Goal: Feedback & Contribution: Submit feedback/report problem

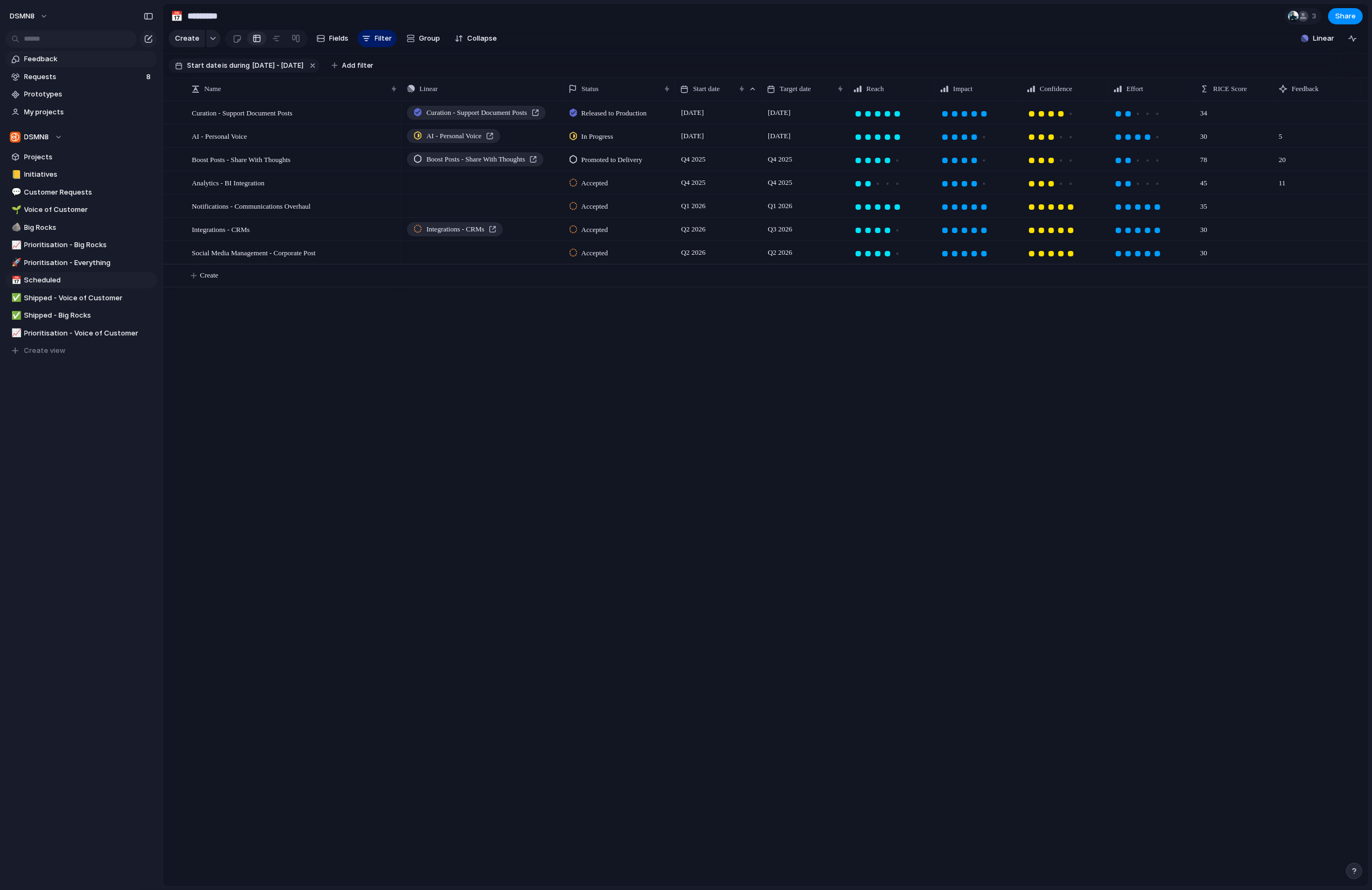
click at [93, 63] on span "Feedback" at bounding box center [89, 59] width 129 height 11
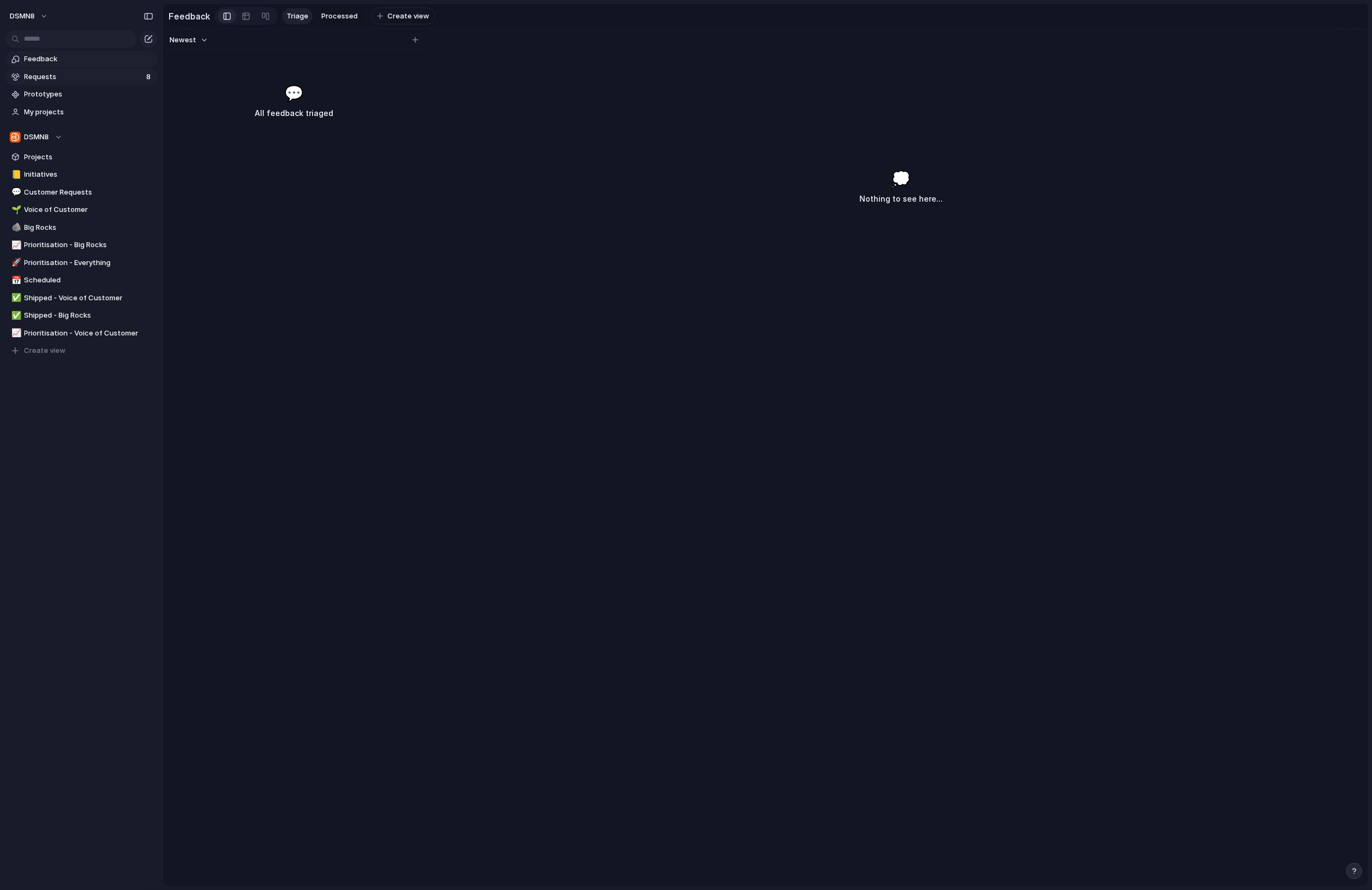
click at [92, 73] on span "Requests" at bounding box center [83, 77] width 119 height 11
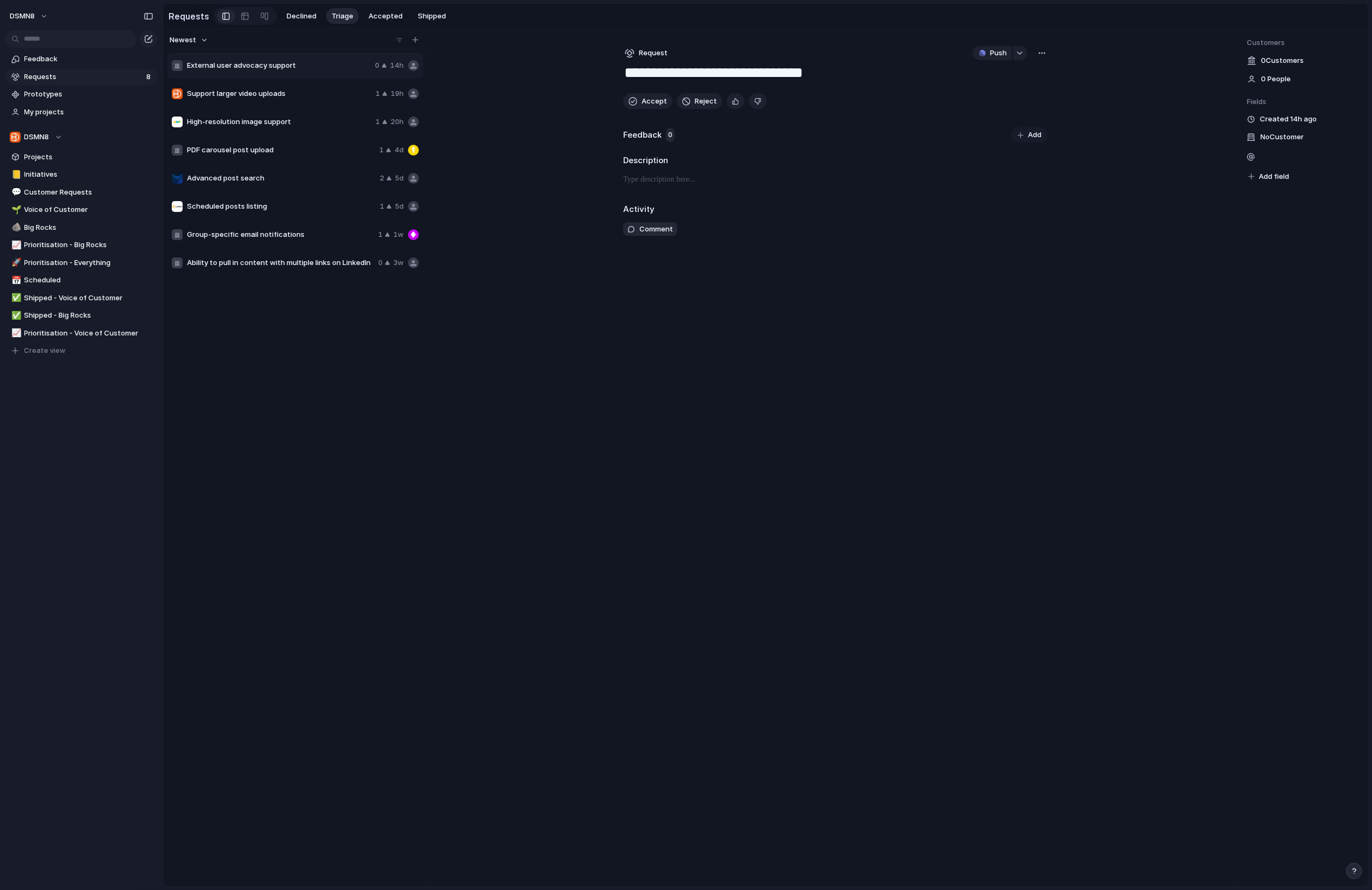
click at [320, 98] on span "Support larger video uploads" at bounding box center [280, 94] width 185 height 11
click at [289, 120] on span "High-resolution image support" at bounding box center [280, 122] width 185 height 11
click at [292, 147] on span "PDF carousel post upload" at bounding box center [281, 150] width 188 height 11
click at [286, 174] on span "Advanced post search" at bounding box center [282, 179] width 189 height 11
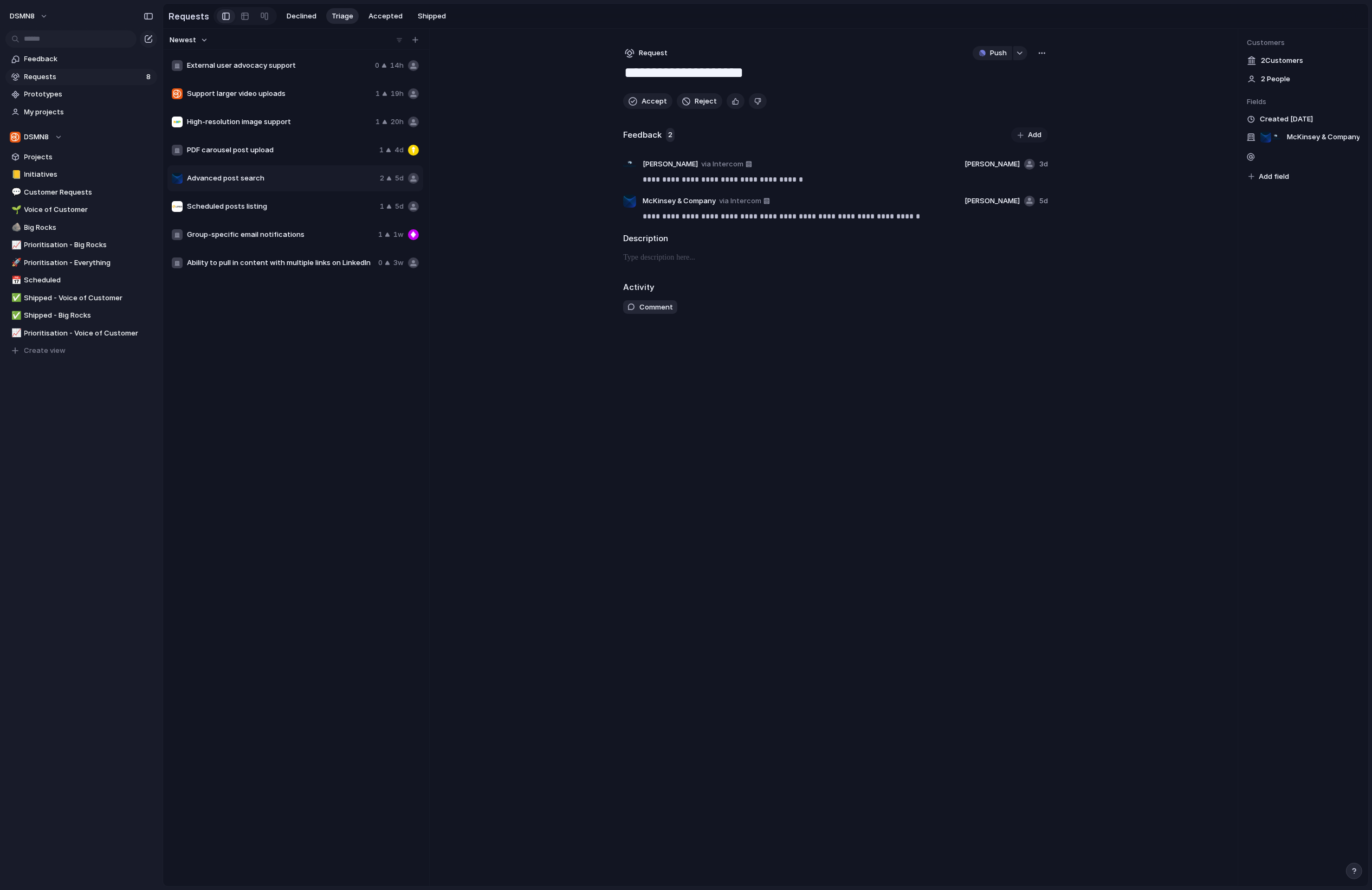
click at [271, 216] on div "Scheduled posts listing 1 5d" at bounding box center [295, 206] width 256 height 26
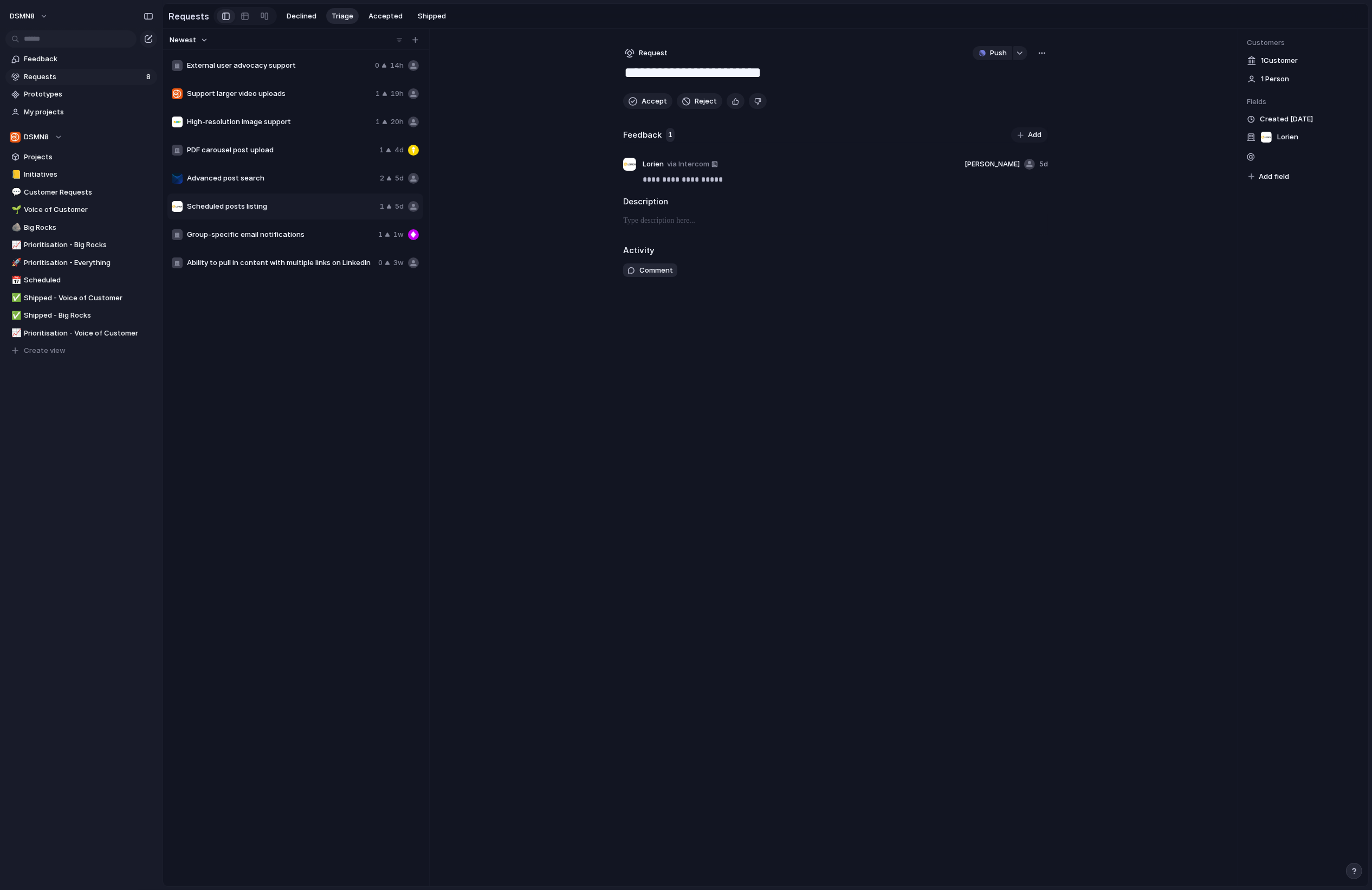
click at [271, 236] on span "Group-specific email notifications" at bounding box center [281, 235] width 187 height 11
click at [282, 263] on span "Ability to pull in content with multiple links on LinkedIn" at bounding box center [281, 263] width 187 height 11
type textarea "**********"
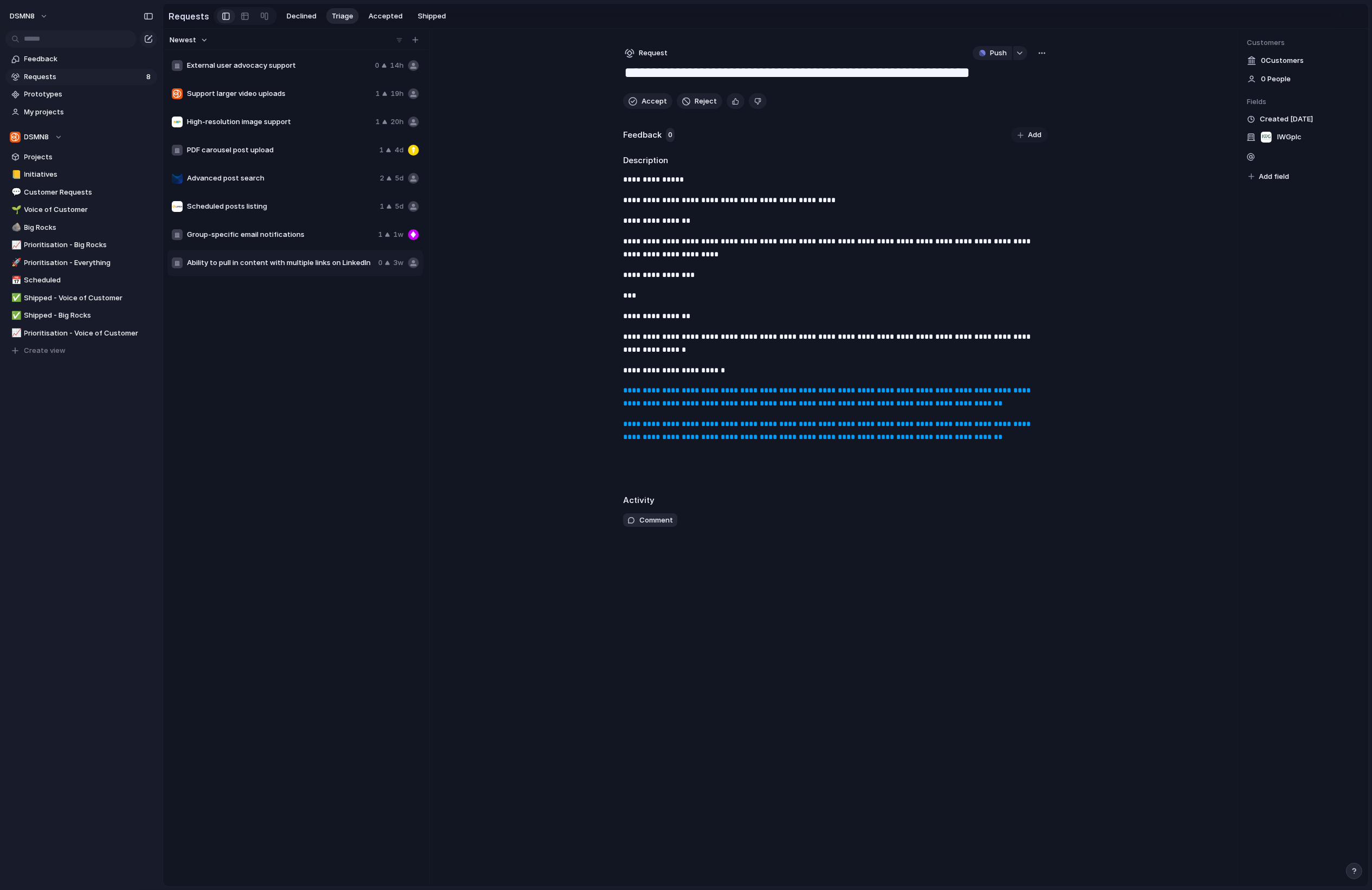
click at [88, 185] on div "💬 Customer Requests" at bounding box center [81, 193] width 152 height 16
click at [88, 196] on span "Customer Requests" at bounding box center [89, 193] width 129 height 11
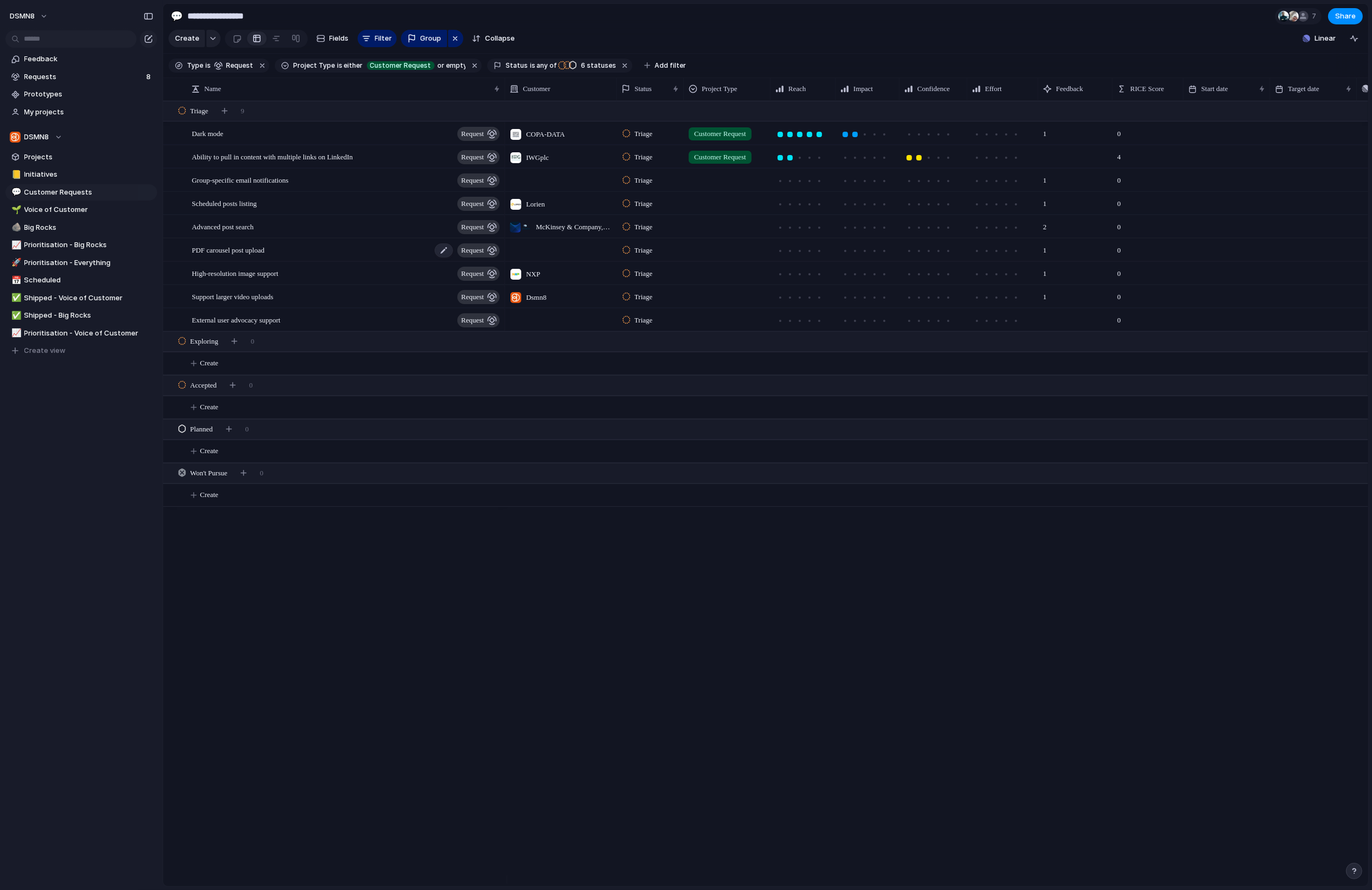
click at [338, 261] on div "PDF carousel post upload request" at bounding box center [347, 250] width 309 height 22
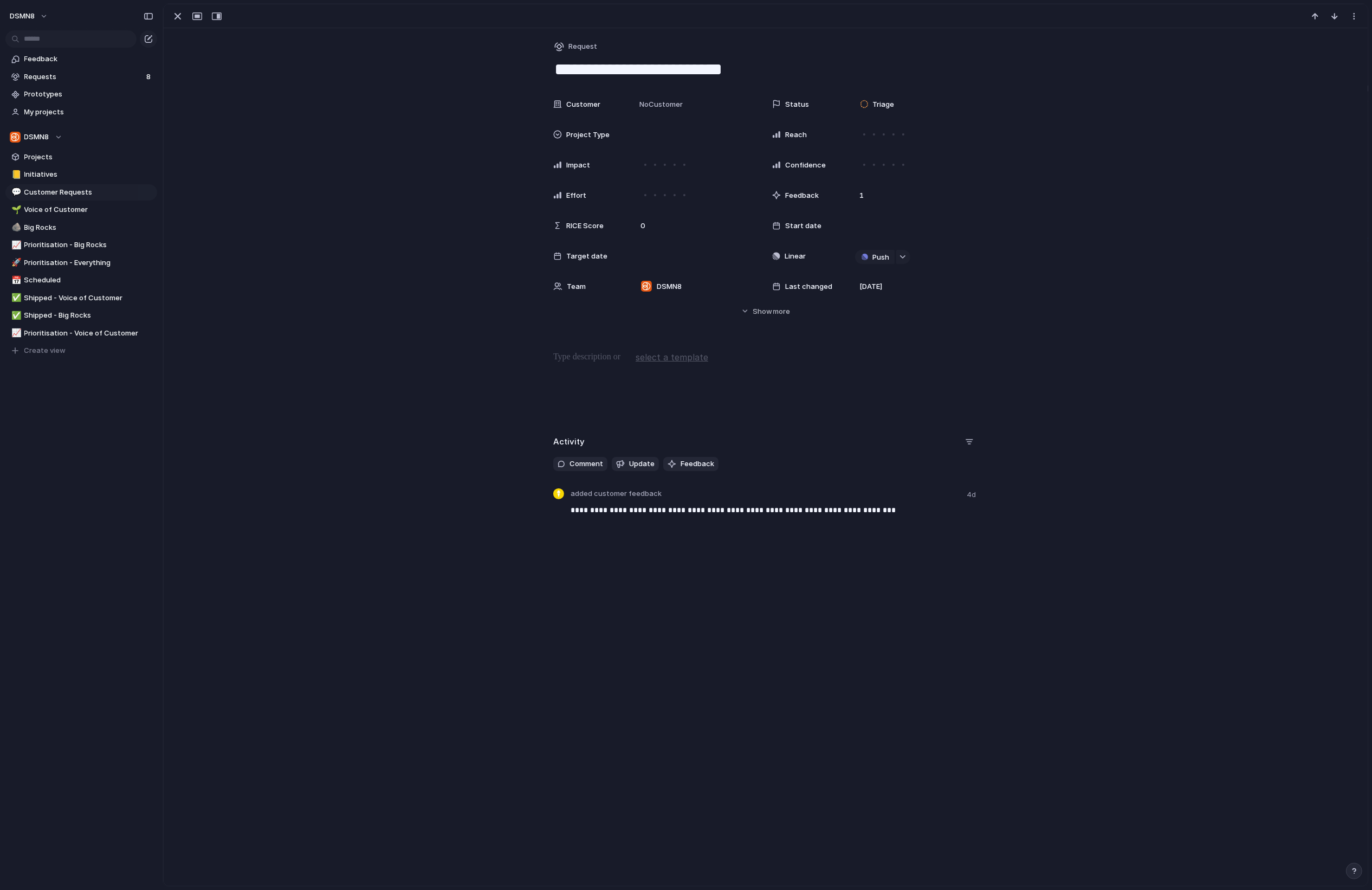
drag, startPoint x: 176, startPoint y: 15, endPoint x: 179, endPoint y: 25, distance: 10.4
click at [176, 15] on div "button" at bounding box center [177, 16] width 13 height 13
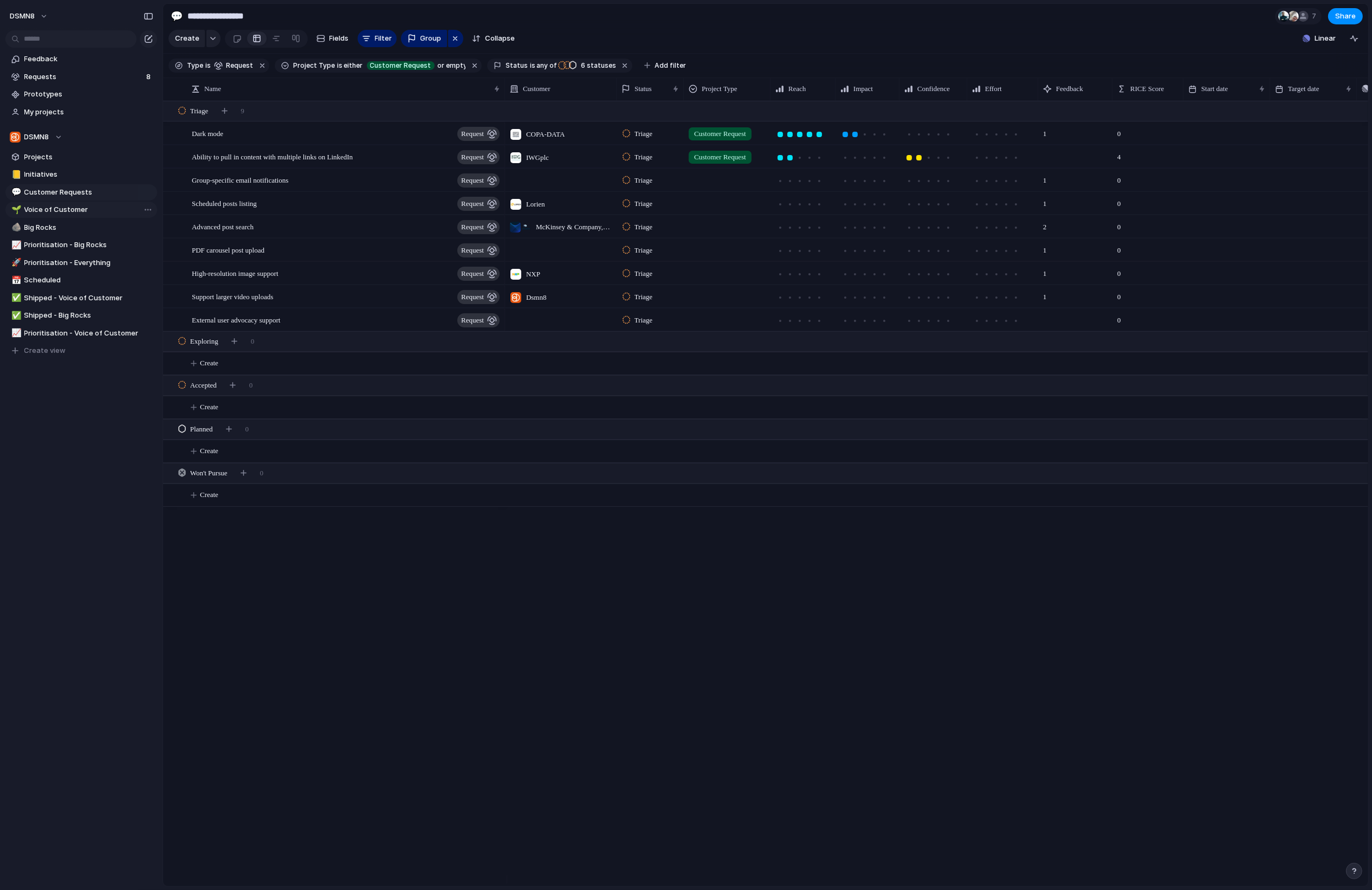
click at [82, 211] on span "Voice of Customer" at bounding box center [89, 210] width 129 height 11
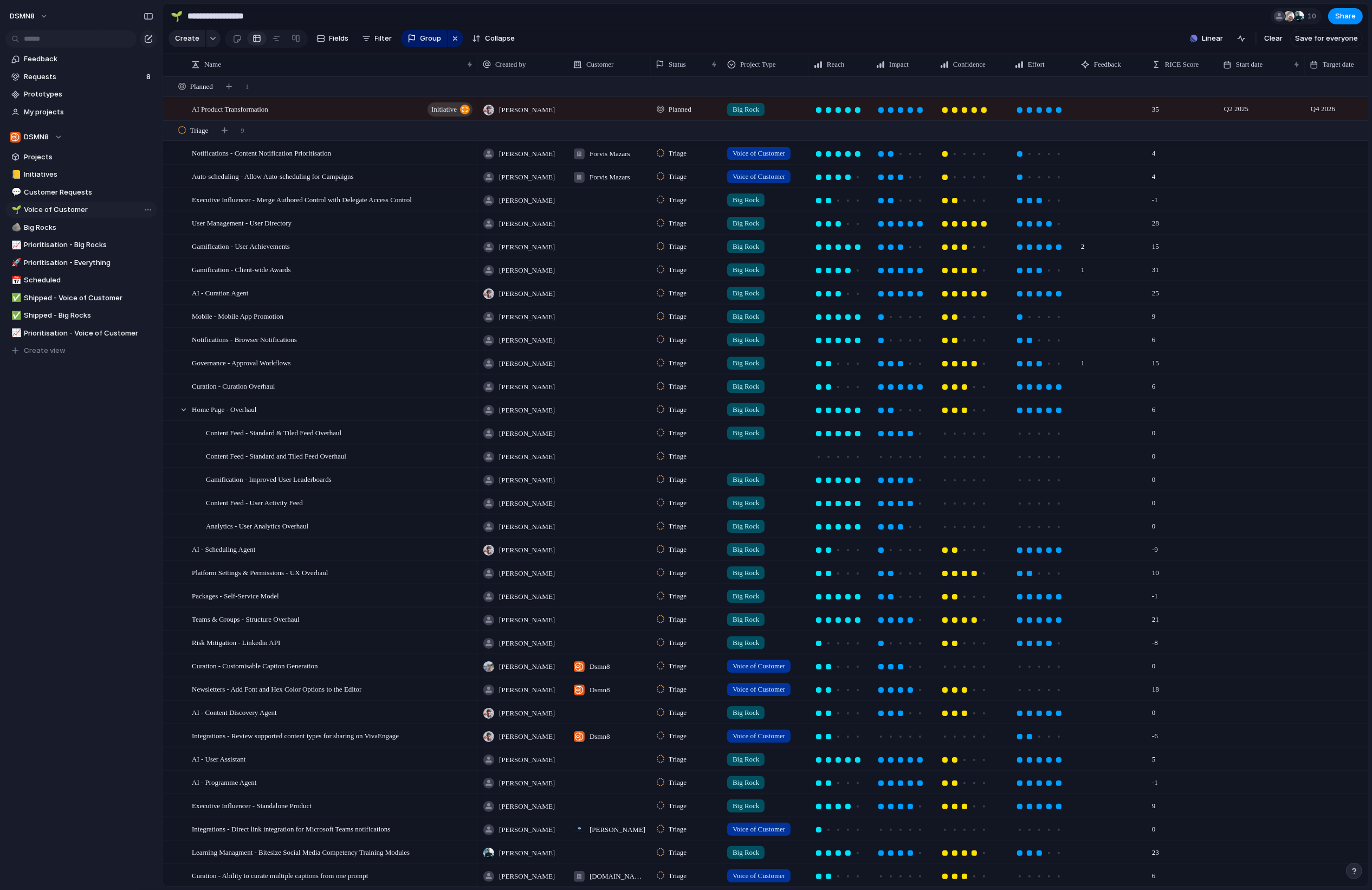
type input "**********"
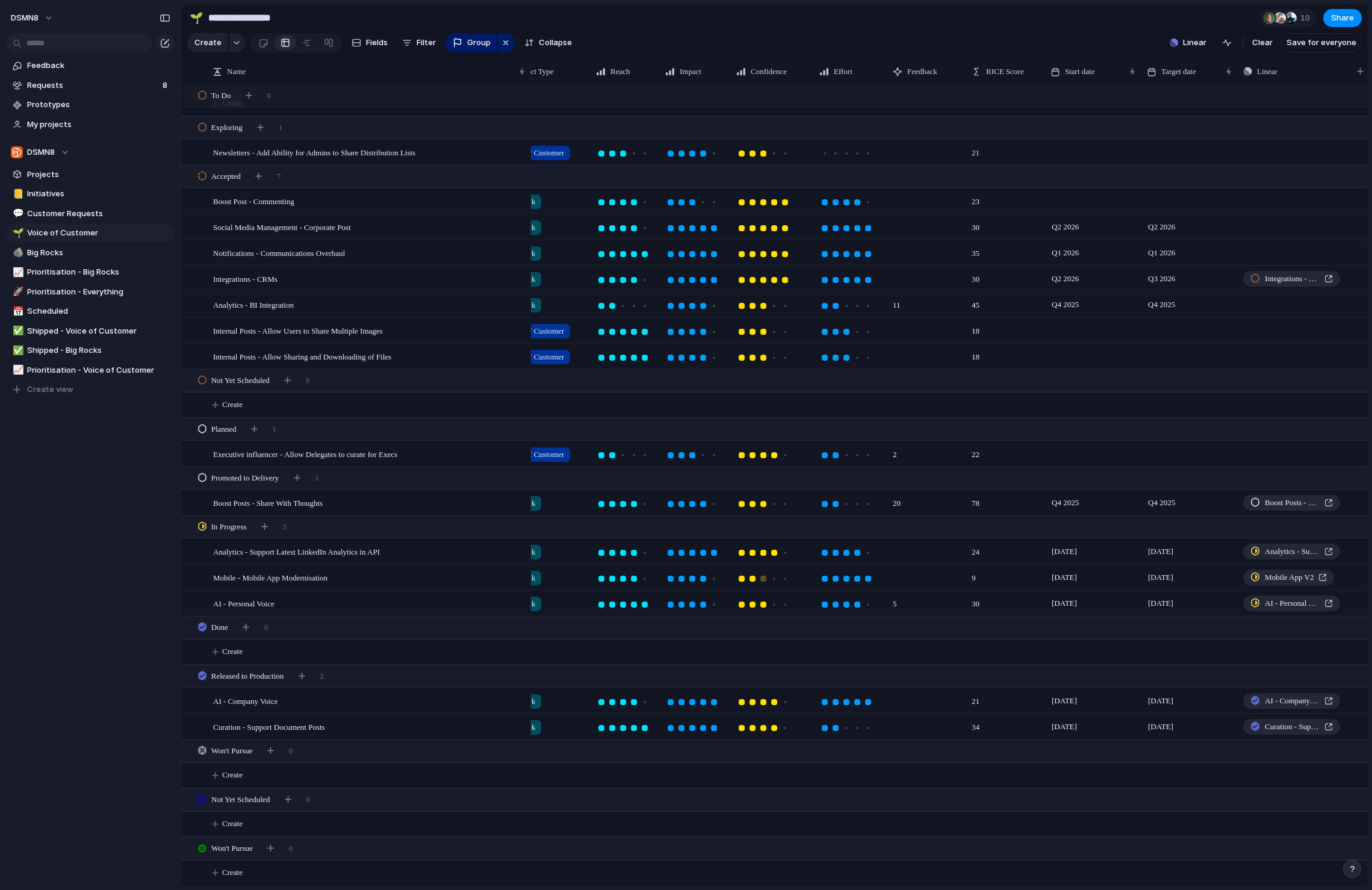
scroll to position [0, 316]
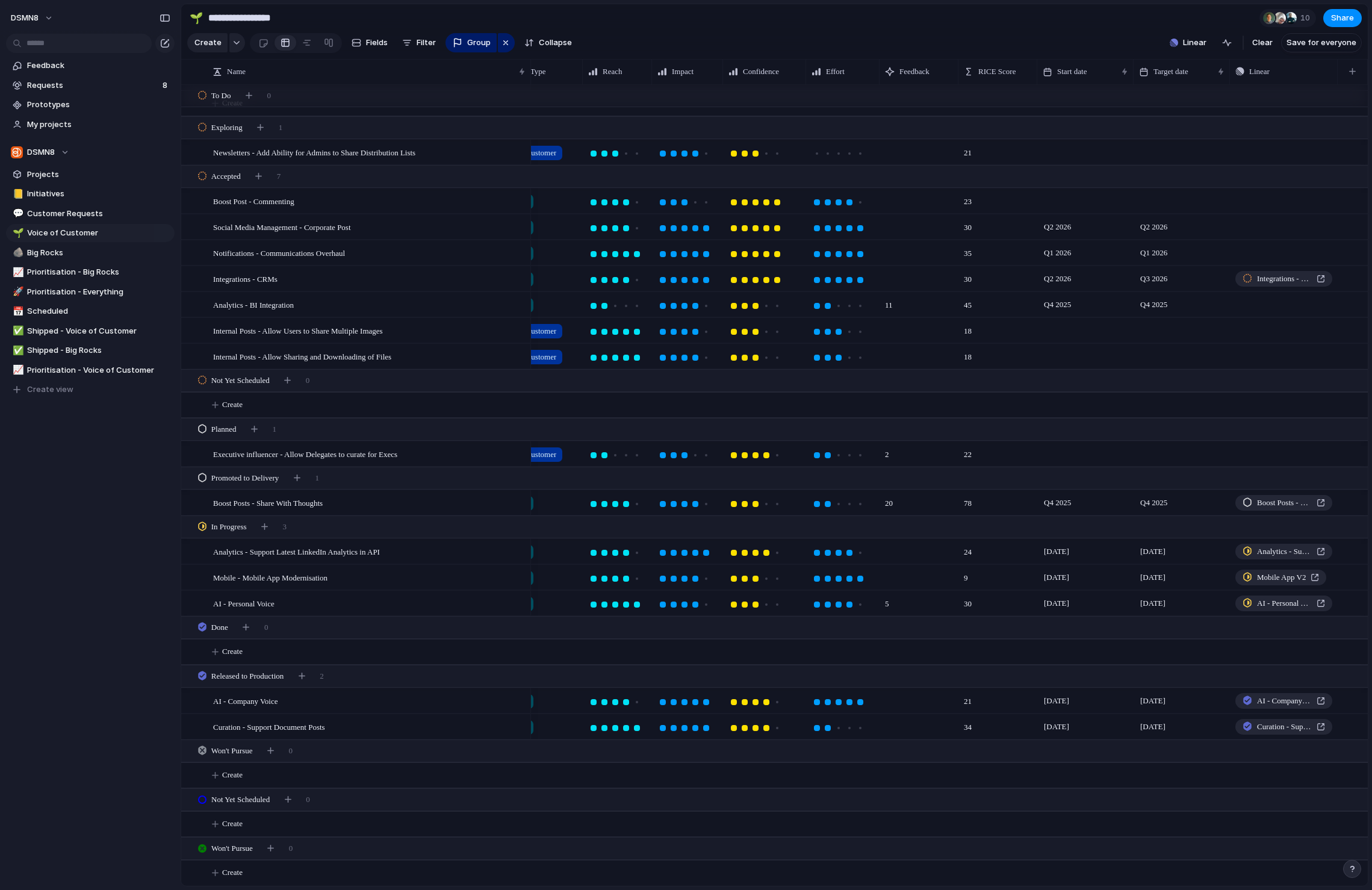
click at [1070, 559] on div "[DATE]" at bounding box center [1086, 551] width 96 height 25
click at [1260, 555] on span "Analytics - Support Latest LinkedIn Analytics in API" at bounding box center [1285, 552] width 55 height 12
